Goal: Task Accomplishment & Management: Use online tool/utility

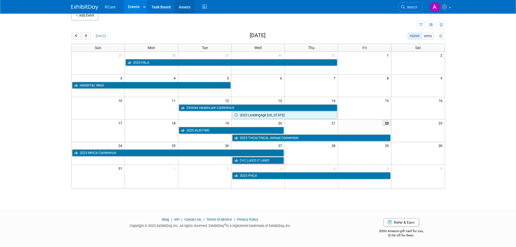
scroll to position [9, 0]
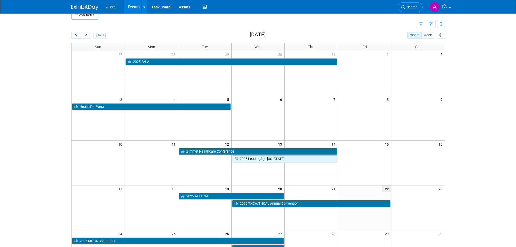
click at [34, 43] on body "RCare Events Add Event Bulk Upload Events Shareable Event Boards Recently Viewe…" at bounding box center [258, 114] width 516 height 247
click at [46, 42] on body "RCare Events Add Event Bulk Upload Events Shareable Event Boards Recently Viewe…" at bounding box center [258, 114] width 516 height 247
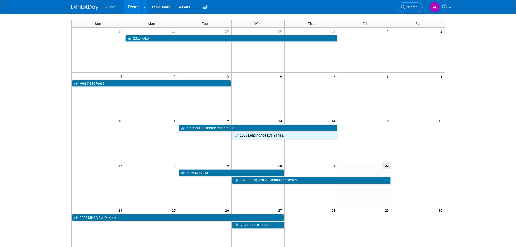
scroll to position [0, 0]
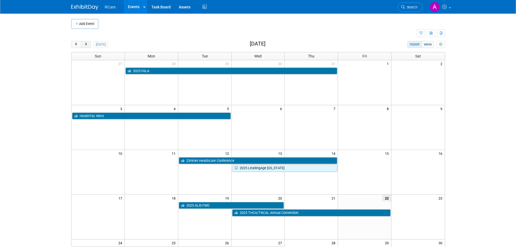
click at [87, 46] on button "next" at bounding box center [86, 44] width 10 height 7
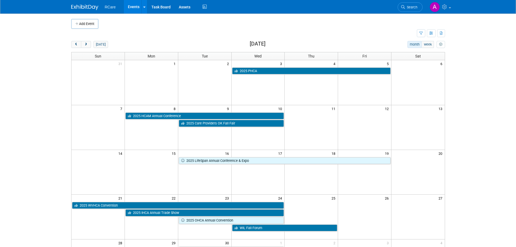
click at [88, 40] on div "Add Event New Event Duplicate Event Warning There is another event in your work…" at bounding box center [258, 177] width 382 height 326
click at [86, 44] on span "next" at bounding box center [86, 45] width 4 height 4
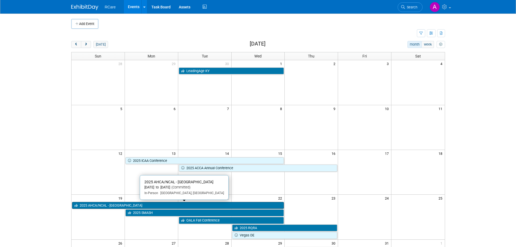
click at [153, 203] on link "2025 AHCA/NCAL - [GEOGRAPHIC_DATA]" at bounding box center [178, 205] width 212 height 7
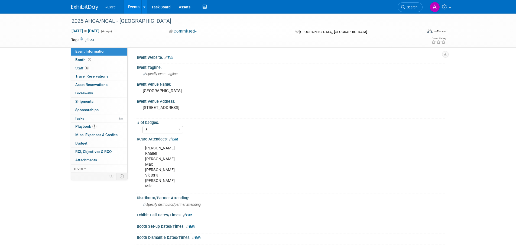
select select "8"
click at [153, 203] on span "Specify distributor/partner attending" at bounding box center [172, 204] width 58 height 4
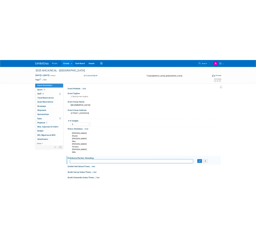
scroll to position [216, 0]
